Goal: Information Seeking & Learning: Learn about a topic

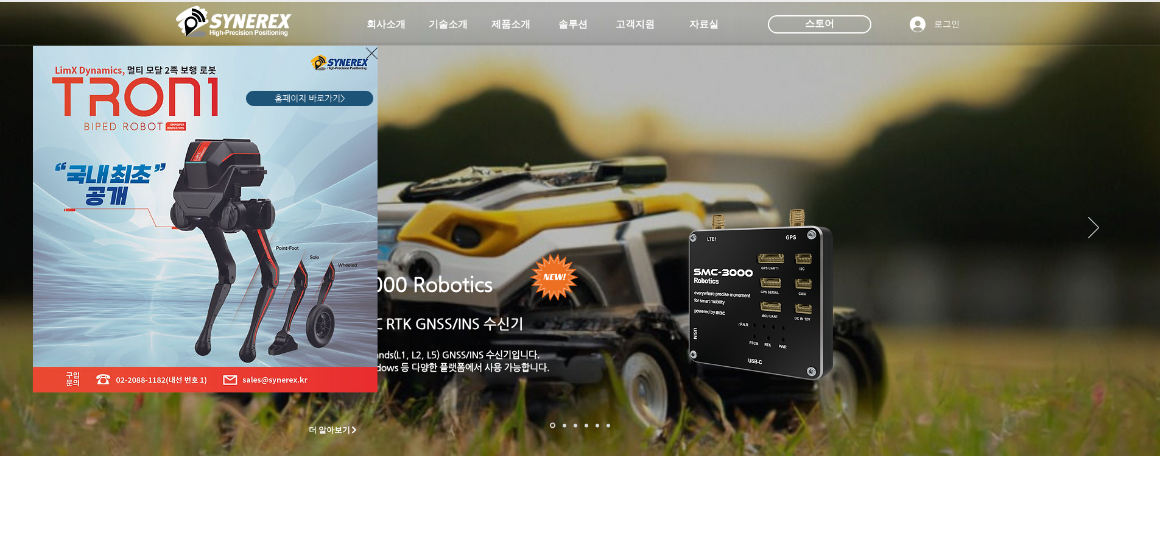
click at [520, 38] on div "LimX Dinamics" at bounding box center [580, 280] width 1160 height 560
click at [513, 27] on div "LimX Dinamics" at bounding box center [580, 280] width 1160 height 560
drag, startPoint x: 366, startPoint y: 47, endPoint x: 372, endPoint y: 51, distance: 7.1
click at [368, 47] on icon "사이트로 돌아가기" at bounding box center [372, 53] width 12 height 15
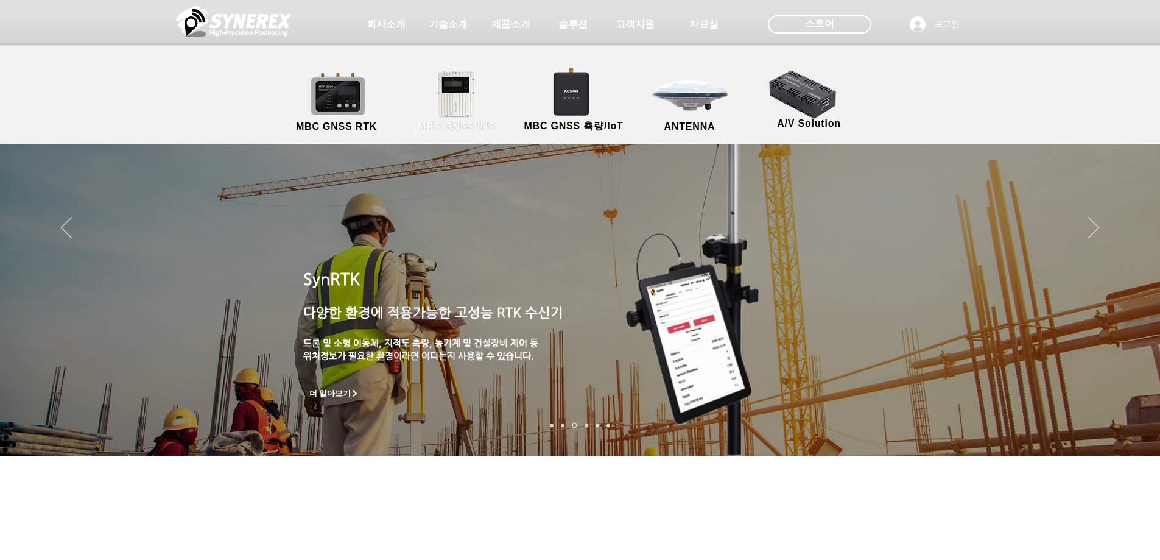
click at [462, 89] on link "MBC GNSS INS" at bounding box center [457, 102] width 110 height 64
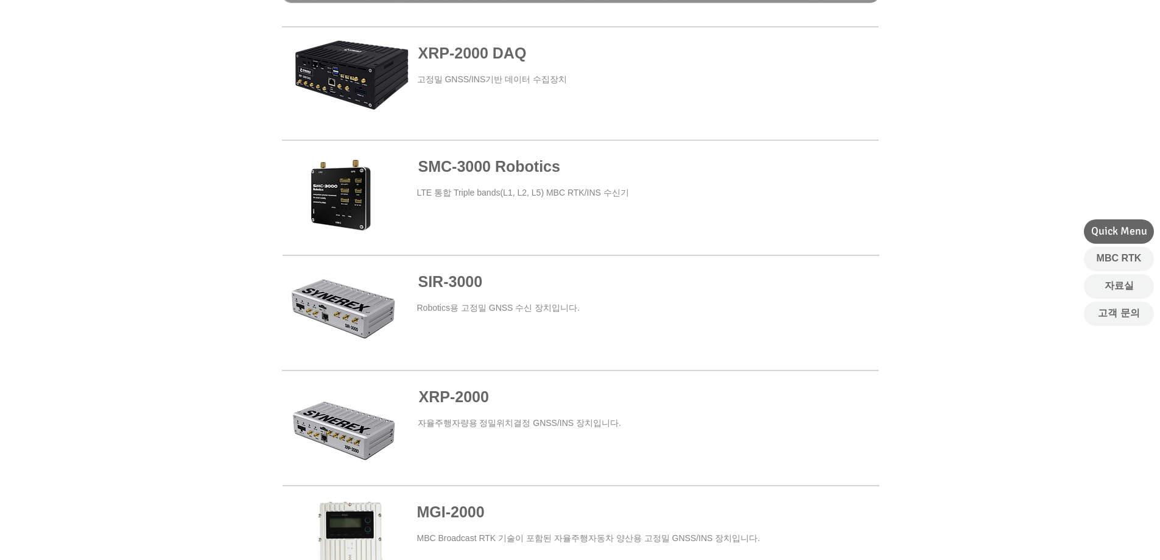
scroll to position [291, 0]
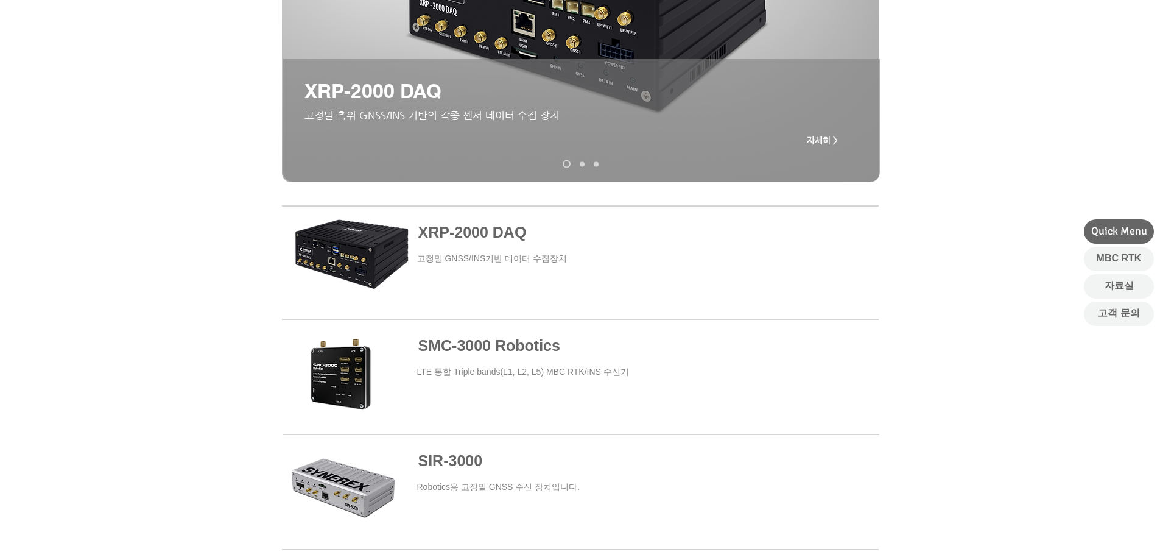
click at [477, 250] on span at bounding box center [581, 263] width 597 height 110
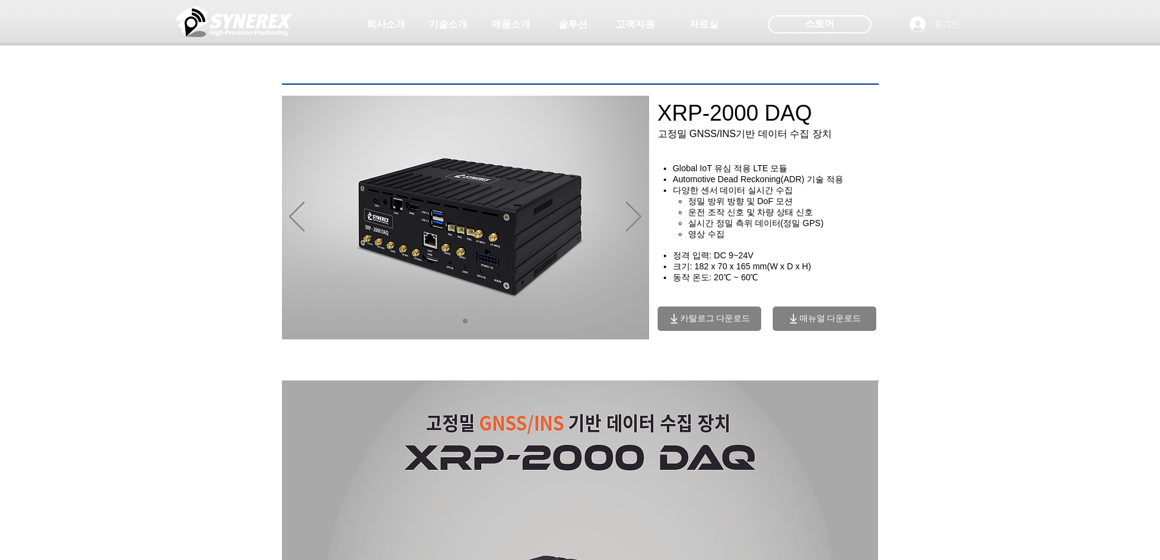
click at [756, 248] on h4 "​ ​" at bounding box center [773, 245] width 231 height 10
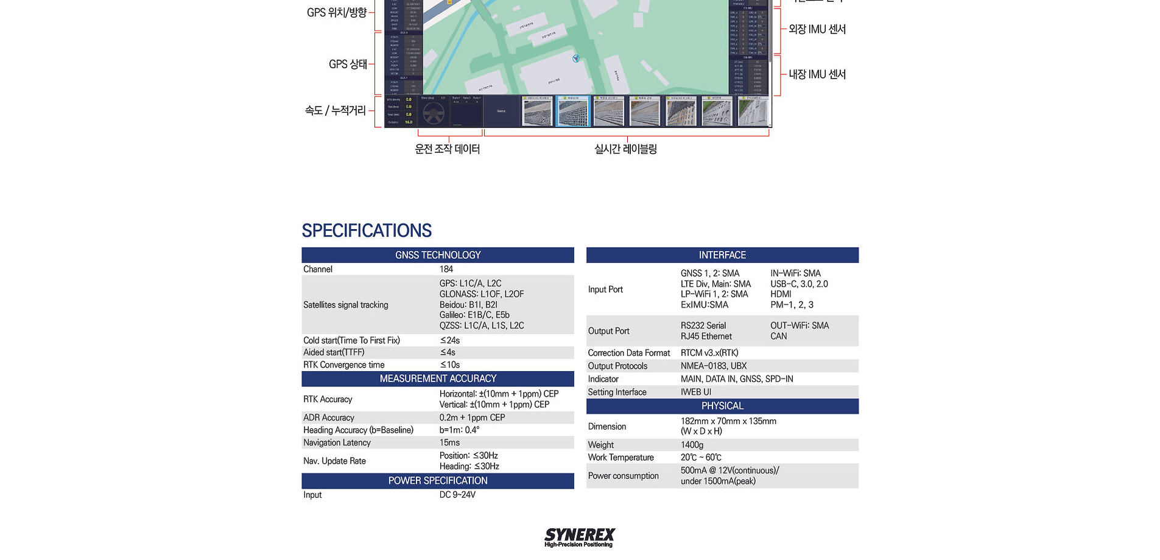
scroll to position [1819, 0]
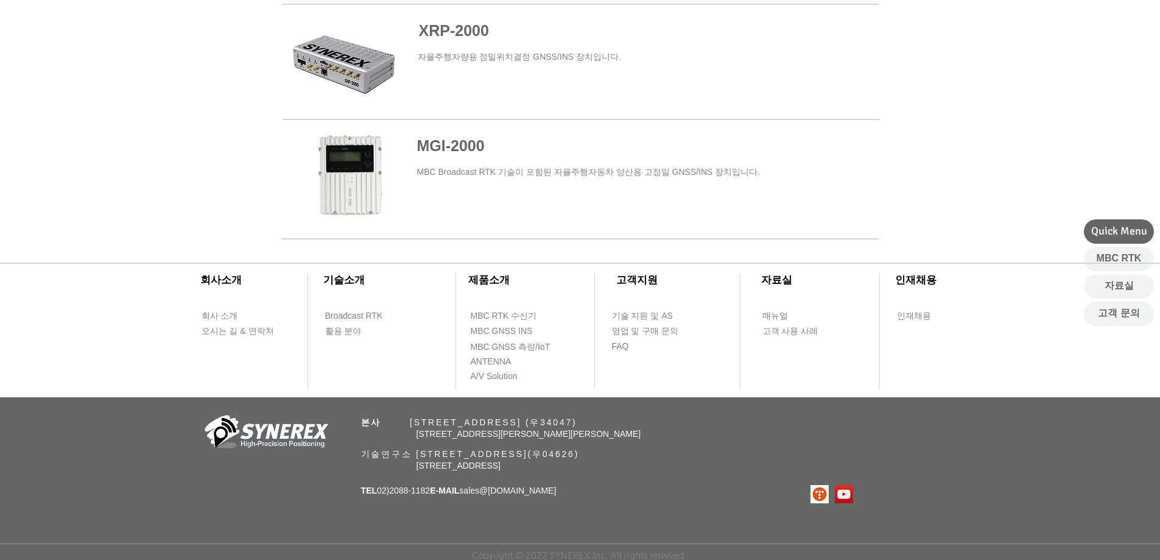
scroll to position [291, 0]
